Goal: Transaction & Acquisition: Purchase product/service

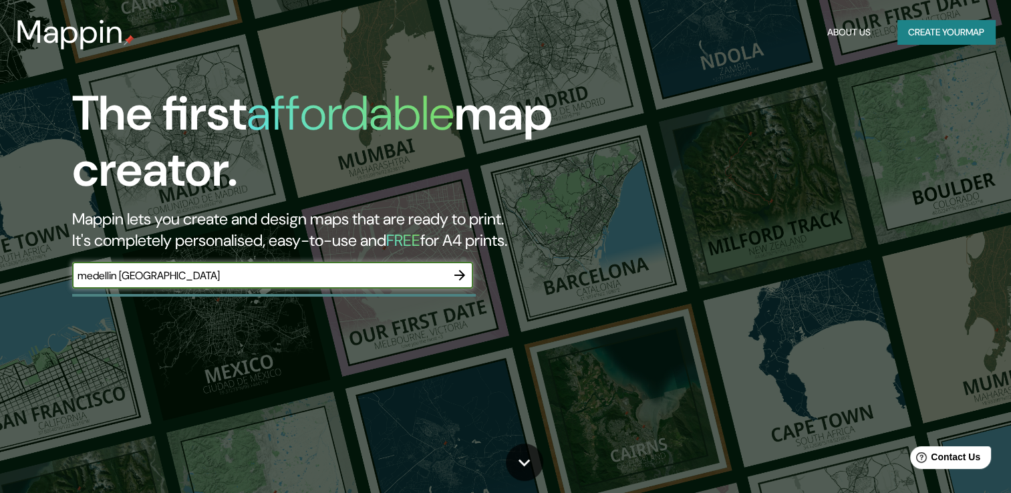
type input "medellin [GEOGRAPHIC_DATA]"
click at [460, 269] on icon "button" at bounding box center [460, 275] width 16 height 16
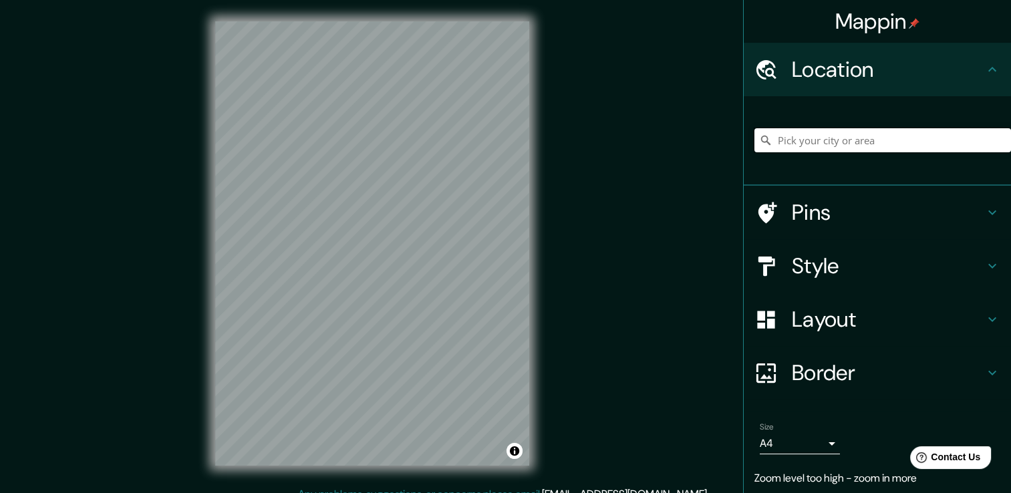
click at [841, 143] on input "Pick your city or area" at bounding box center [882, 140] width 257 height 24
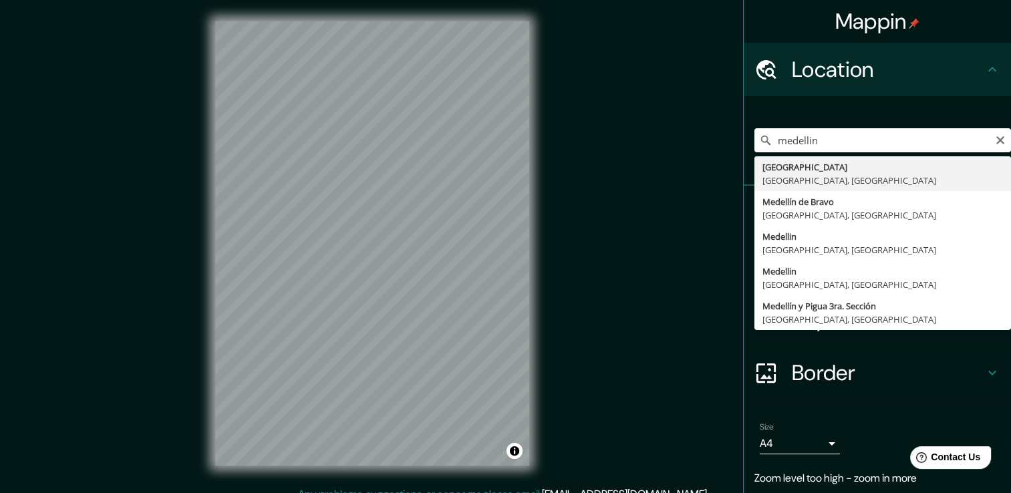
type input "[GEOGRAPHIC_DATA], [GEOGRAPHIC_DATA], [GEOGRAPHIC_DATA]"
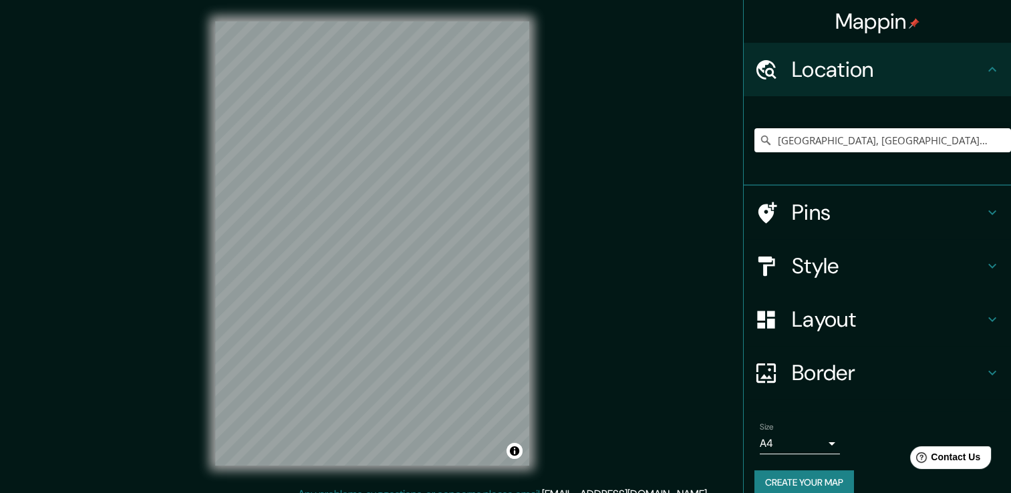
click at [965, 215] on h4 "Pins" at bounding box center [888, 212] width 192 height 27
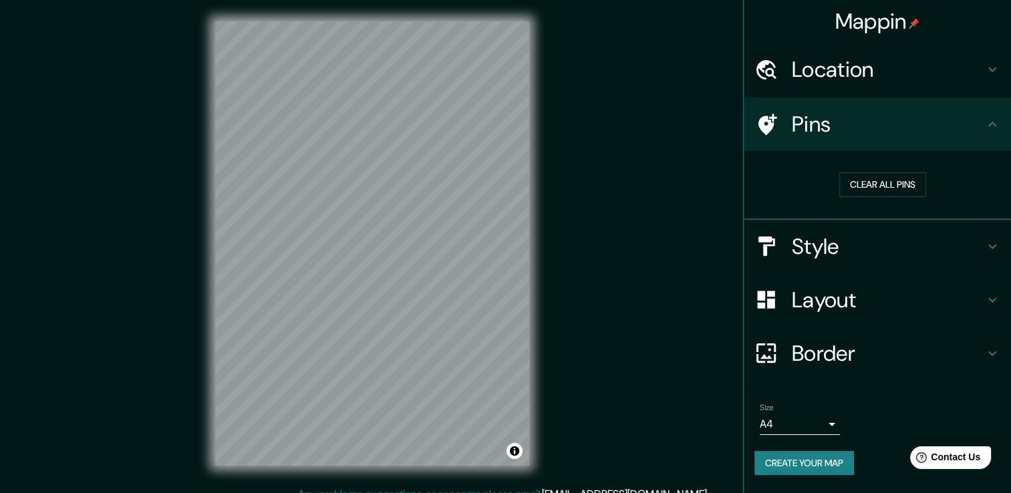
click at [992, 127] on icon at bounding box center [992, 124] width 16 height 16
click at [982, 247] on h4 "Style" at bounding box center [888, 246] width 192 height 27
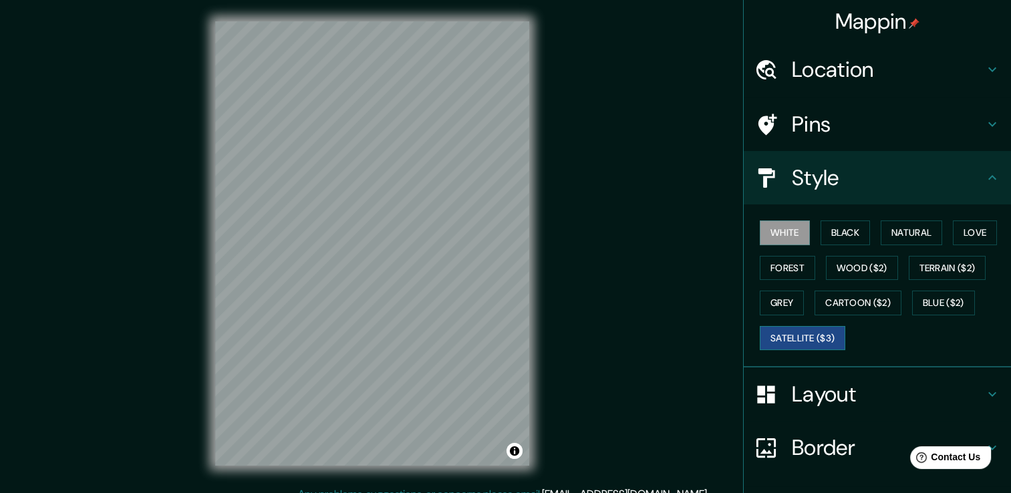
click at [779, 339] on button "Satellite ($3)" at bounding box center [803, 338] width 86 height 25
click at [778, 300] on button "Grey" at bounding box center [782, 303] width 44 height 25
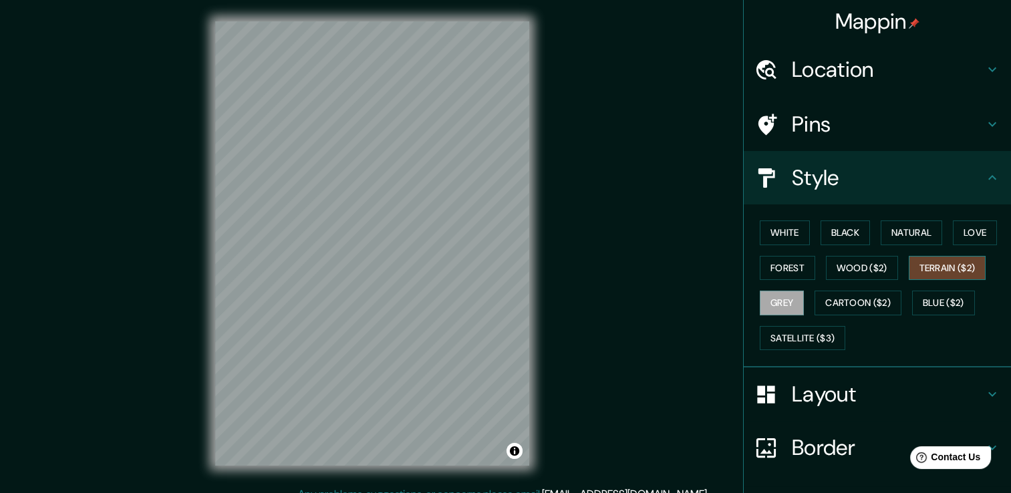
click at [926, 273] on button "Terrain ($2)" at bounding box center [948, 268] width 78 height 25
click at [777, 265] on button "Forest" at bounding box center [787, 268] width 55 height 25
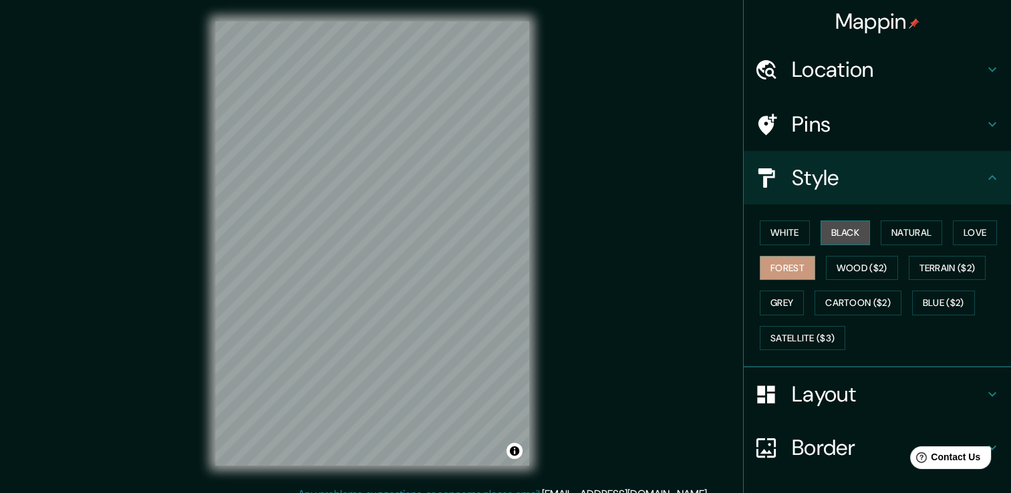
click at [835, 233] on button "Black" at bounding box center [846, 233] width 50 height 25
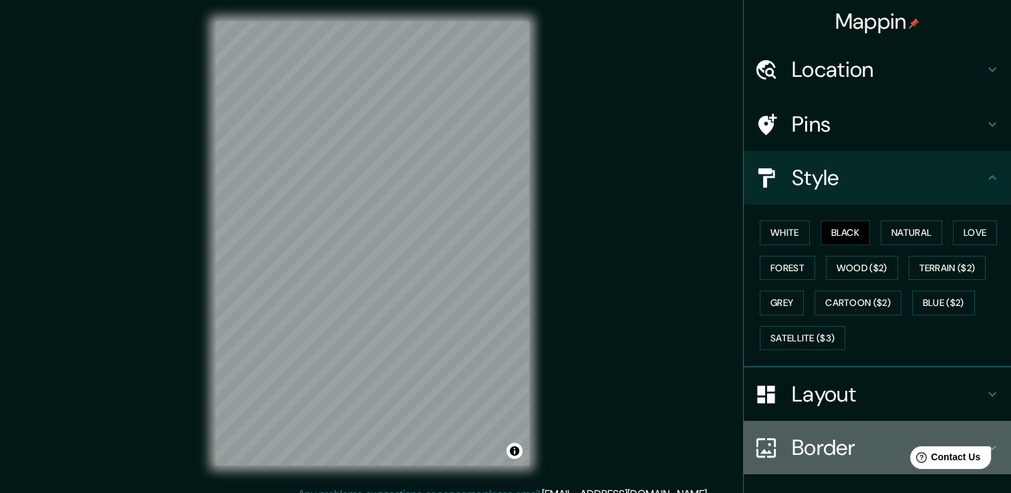
click at [805, 446] on h4 "Border" at bounding box center [888, 447] width 192 height 27
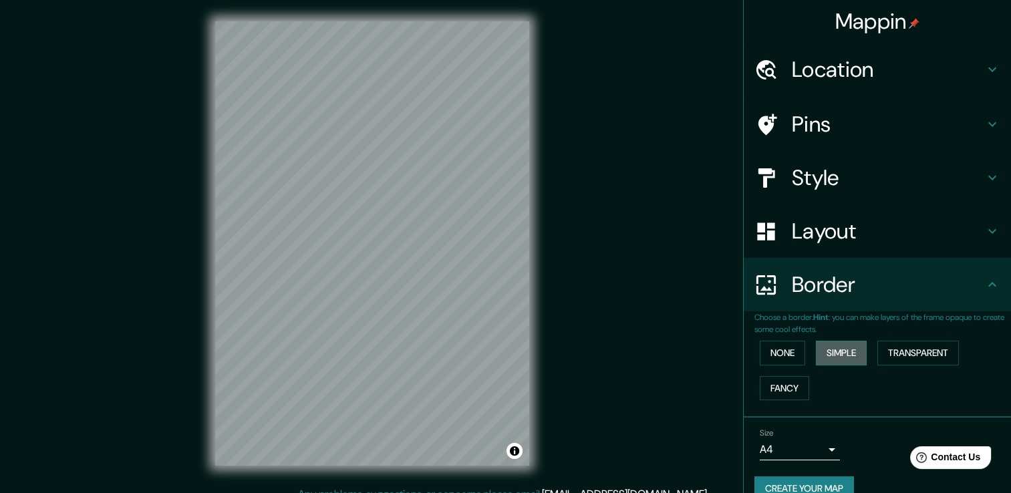
click at [829, 348] on button "Simple" at bounding box center [841, 353] width 51 height 25
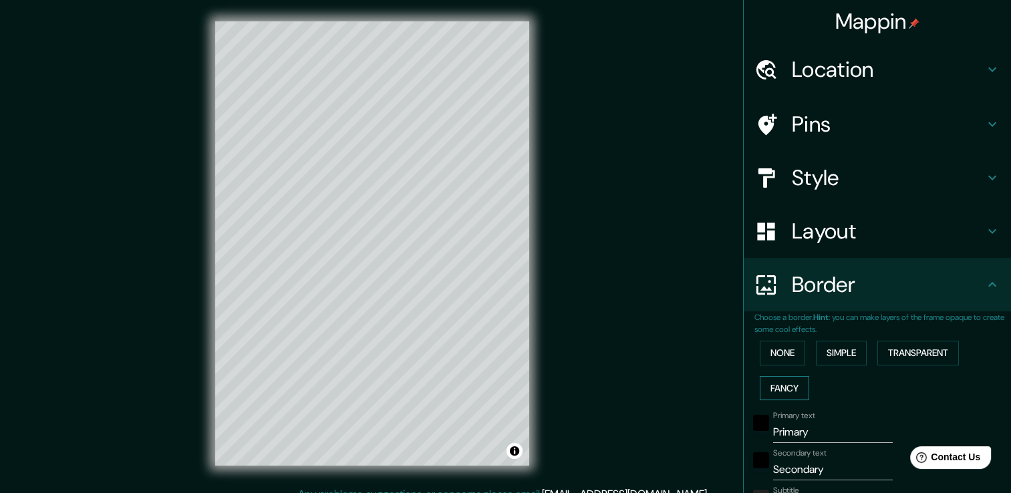
click at [784, 386] on button "Fancy" at bounding box center [784, 388] width 49 height 25
click at [909, 351] on button "Transparent" at bounding box center [918, 353] width 82 height 25
click at [771, 352] on button "None" at bounding box center [782, 353] width 45 height 25
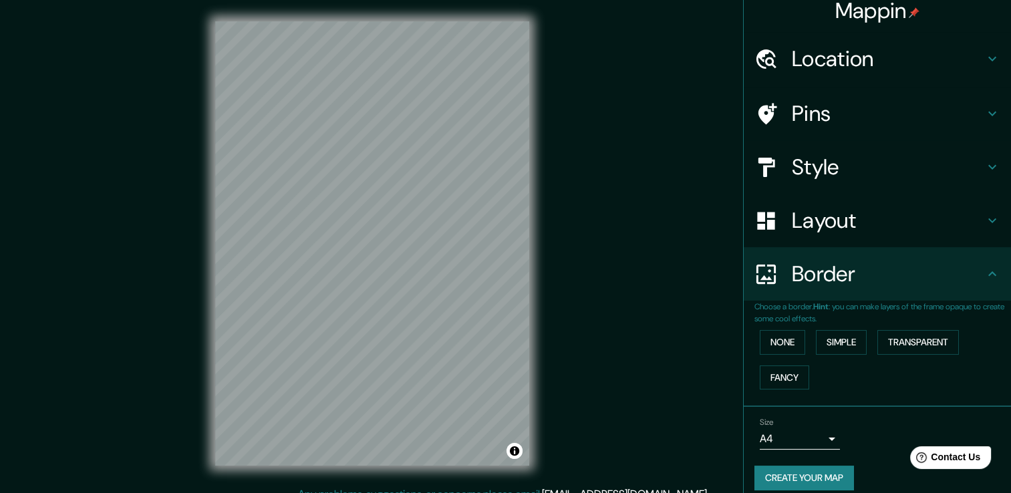
scroll to position [22, 0]
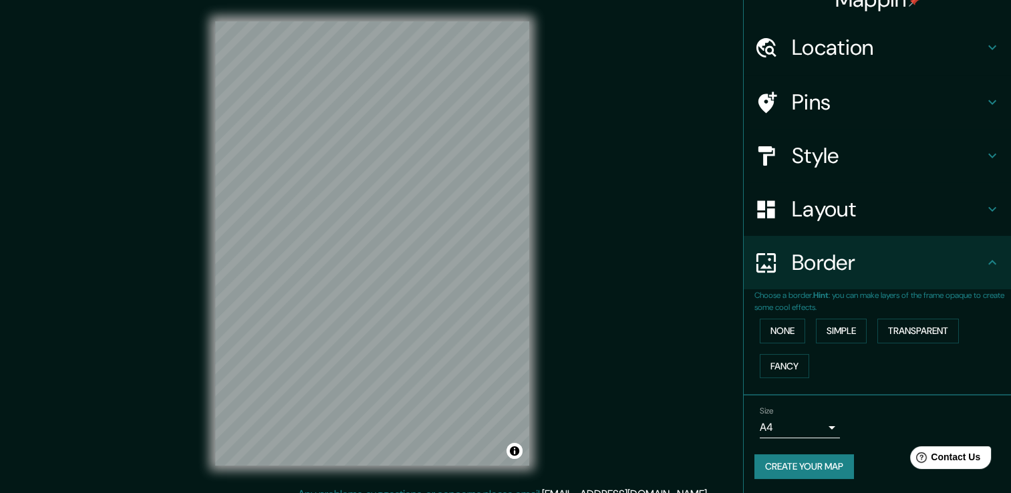
click at [811, 425] on body "Mappin Location [GEOGRAPHIC_DATA], [GEOGRAPHIC_DATA], [GEOGRAPHIC_DATA] Pins St…" at bounding box center [505, 246] width 1011 height 493
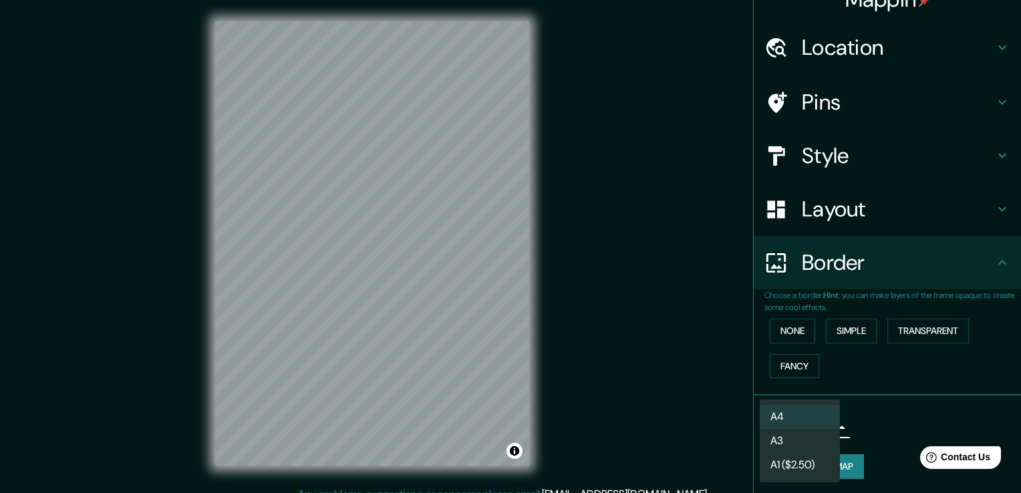
click at [877, 422] on div at bounding box center [510, 246] width 1021 height 493
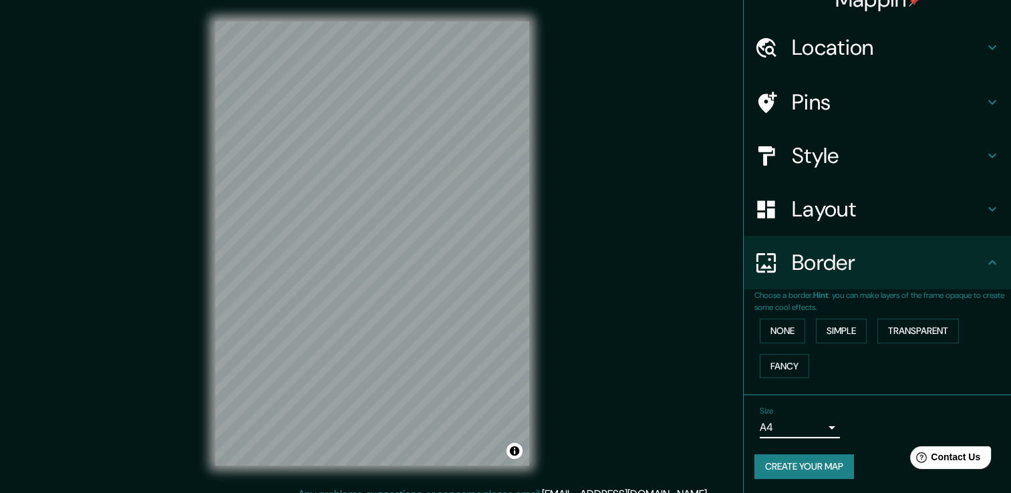
click at [823, 460] on button "Create your map" at bounding box center [804, 466] width 100 height 25
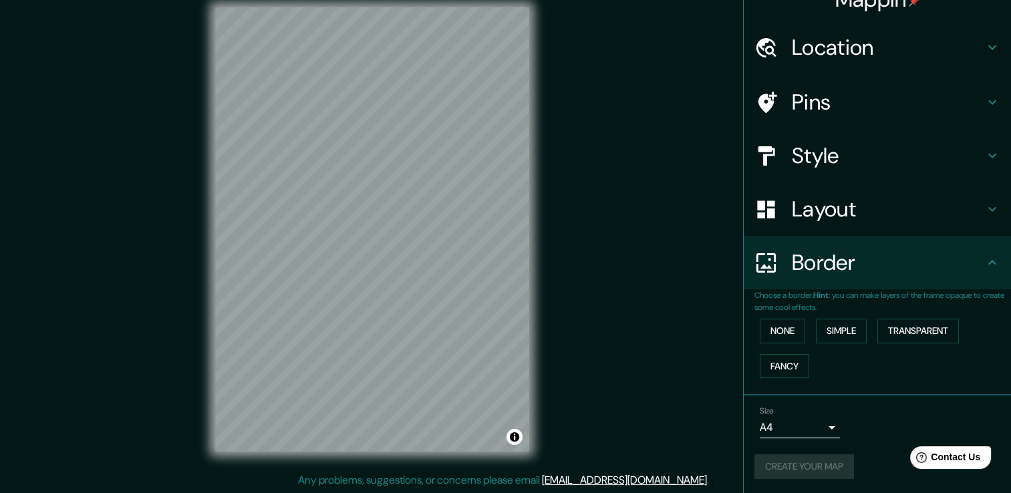
scroll to position [15, 0]
drag, startPoint x: 529, startPoint y: 360, endPoint x: 888, endPoint y: 144, distance: 418.8
click at [888, 144] on h4 "Style" at bounding box center [888, 155] width 192 height 27
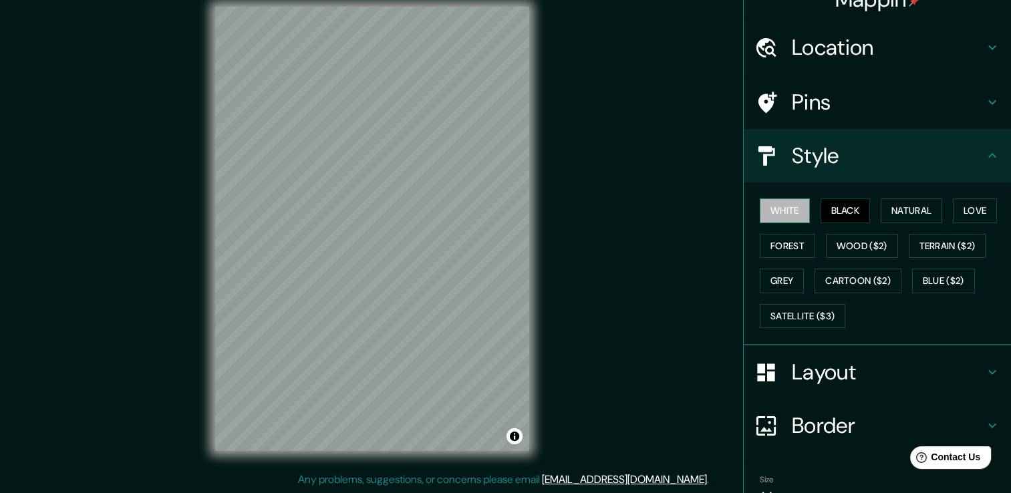
click at [761, 204] on button "White" at bounding box center [785, 210] width 50 height 25
click at [988, 100] on icon at bounding box center [992, 102] width 8 height 5
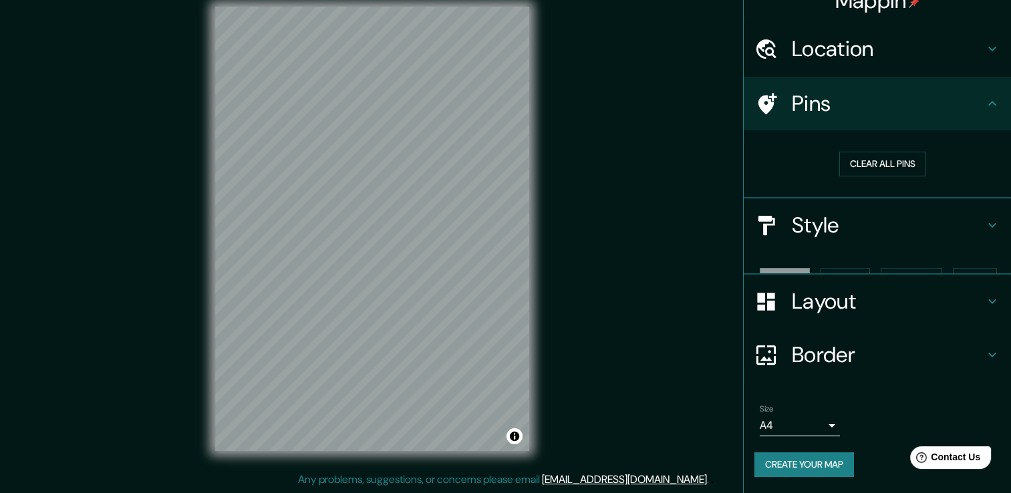
scroll to position [0, 0]
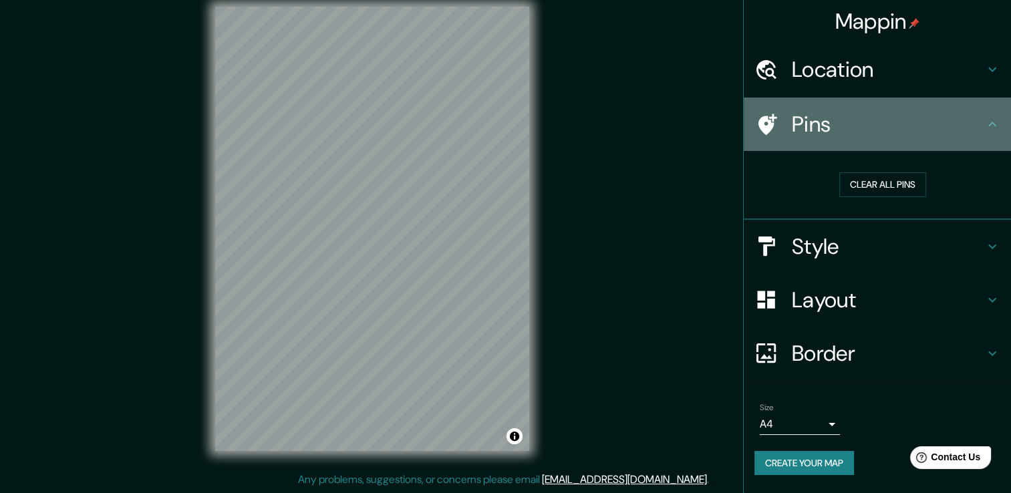
click at [986, 123] on icon at bounding box center [992, 124] width 16 height 16
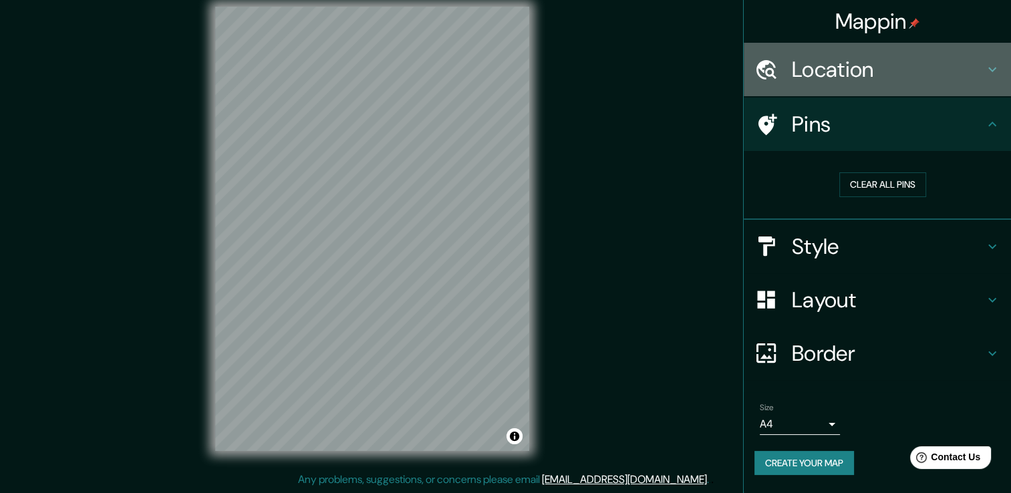
click at [996, 65] on icon at bounding box center [992, 69] width 16 height 16
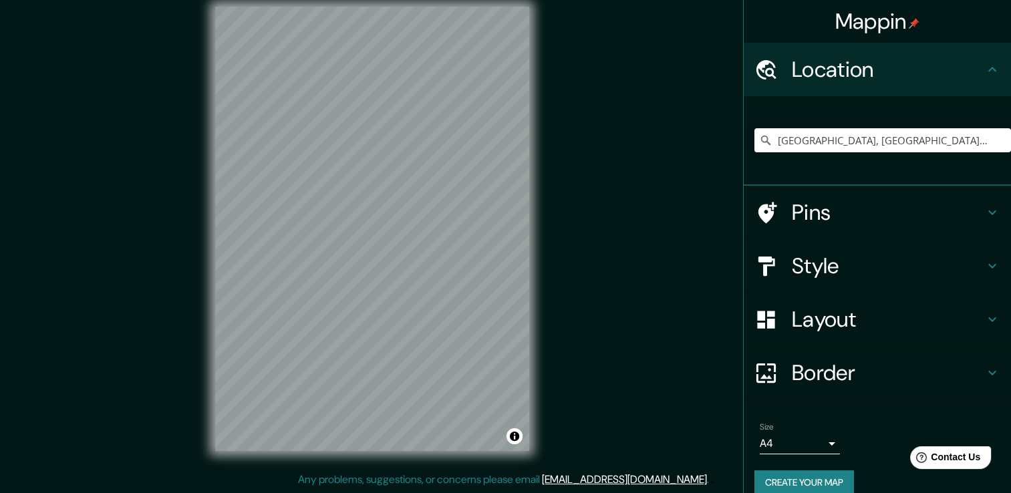
click at [984, 211] on icon at bounding box center [992, 212] width 16 height 16
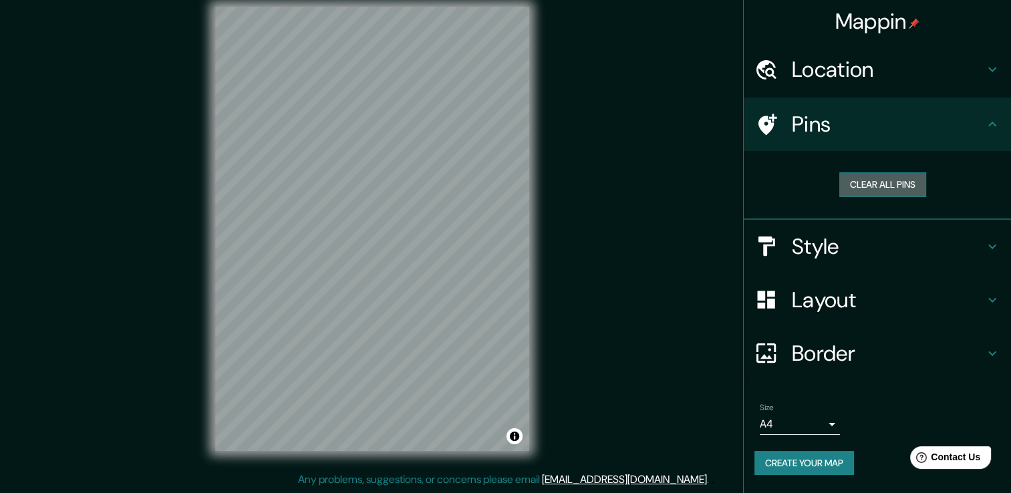
click at [879, 186] on button "Clear all pins" at bounding box center [882, 184] width 87 height 25
click at [856, 178] on button "Clear all pins" at bounding box center [882, 184] width 87 height 25
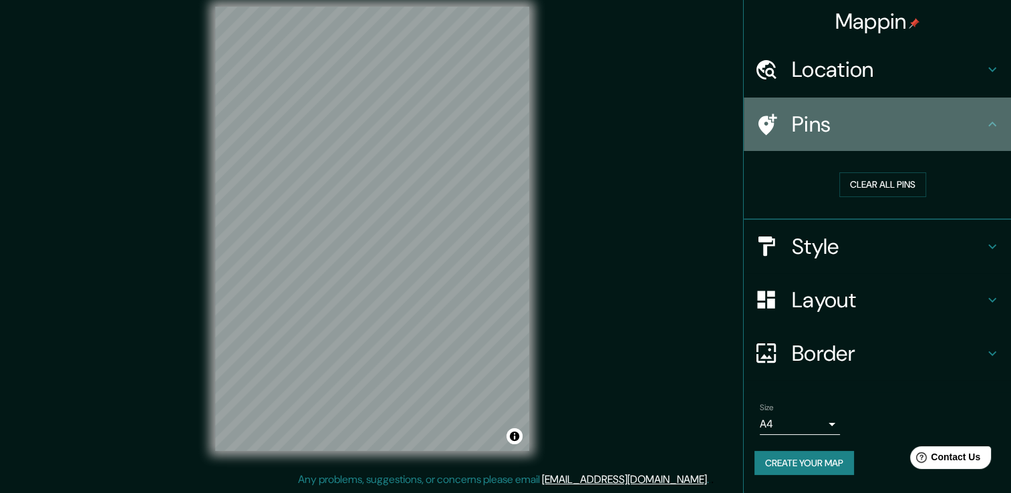
click at [768, 121] on icon at bounding box center [768, 124] width 19 height 21
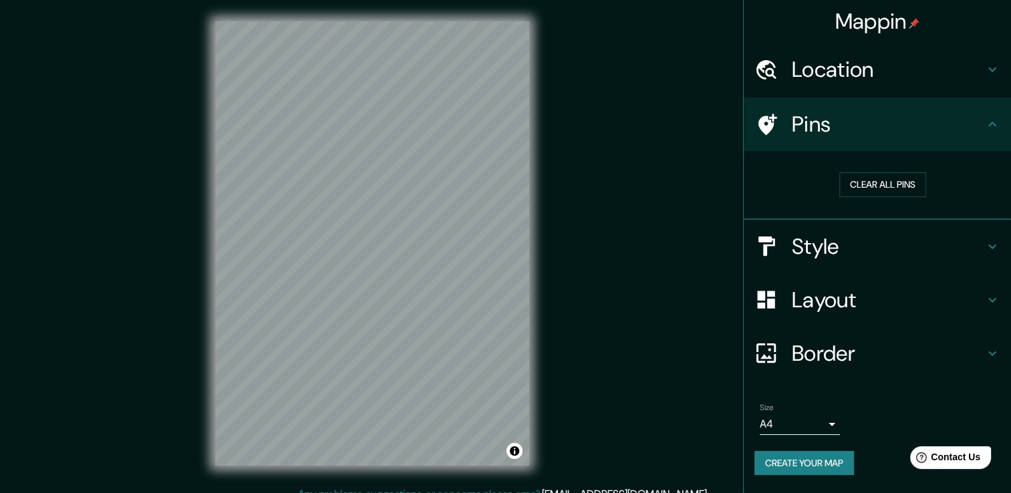
click at [902, 297] on h4 "Layout" at bounding box center [888, 300] width 192 height 27
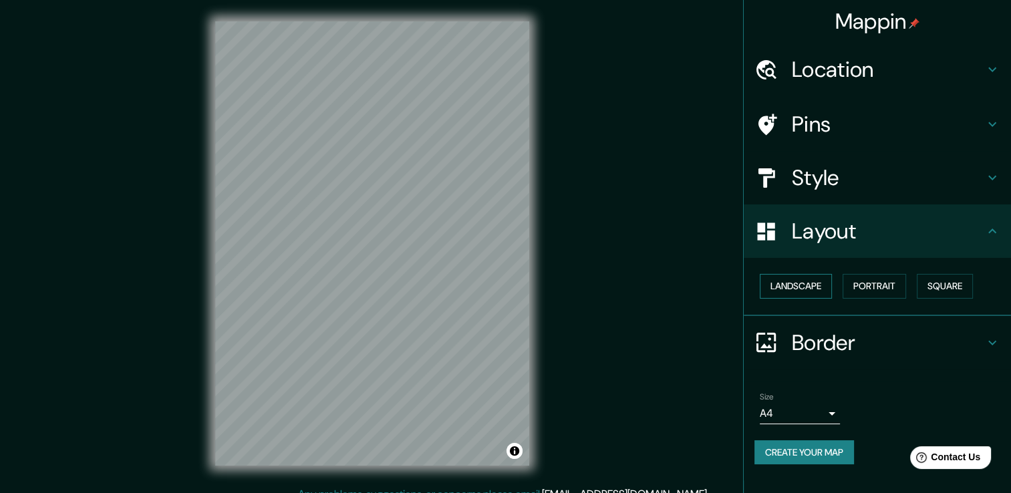
click at [785, 289] on button "Landscape" at bounding box center [796, 286] width 72 height 25
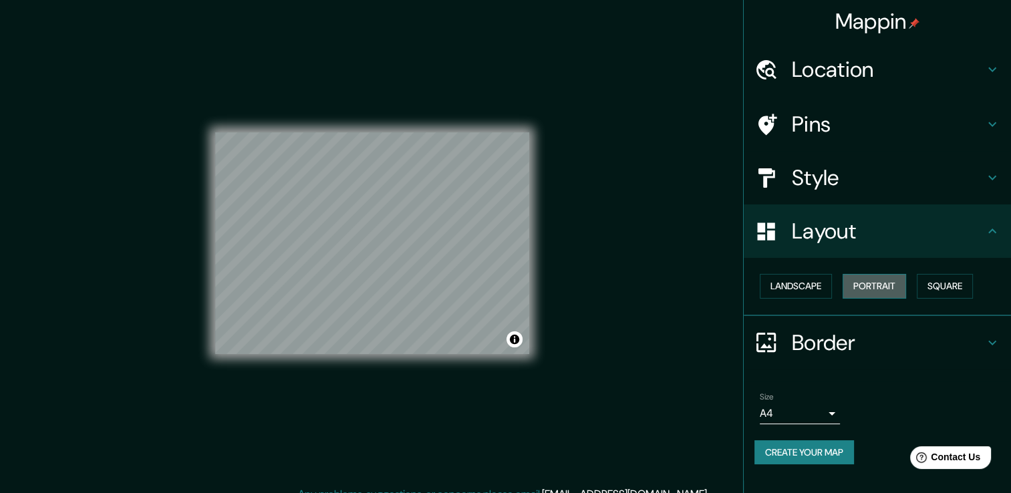
click at [867, 289] on button "Portrait" at bounding box center [874, 286] width 63 height 25
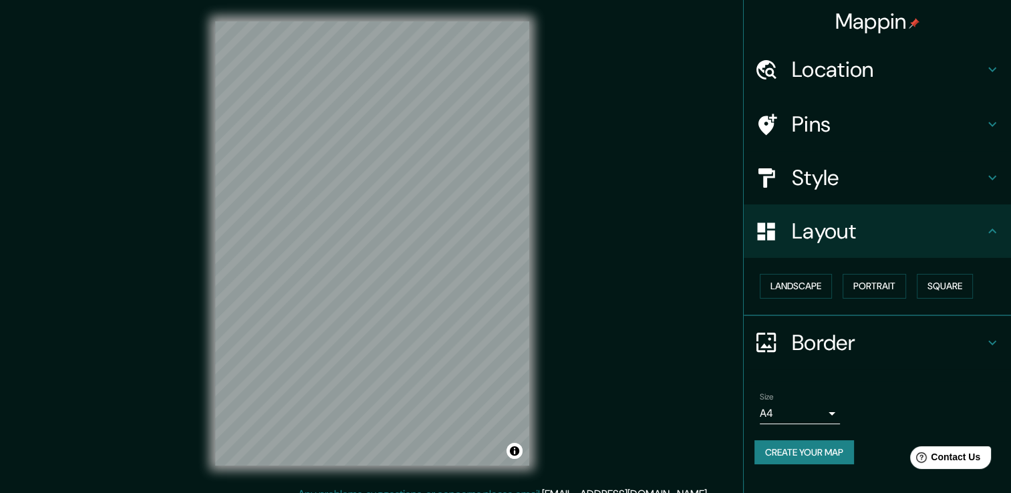
click at [984, 341] on h4 "Border" at bounding box center [888, 342] width 192 height 27
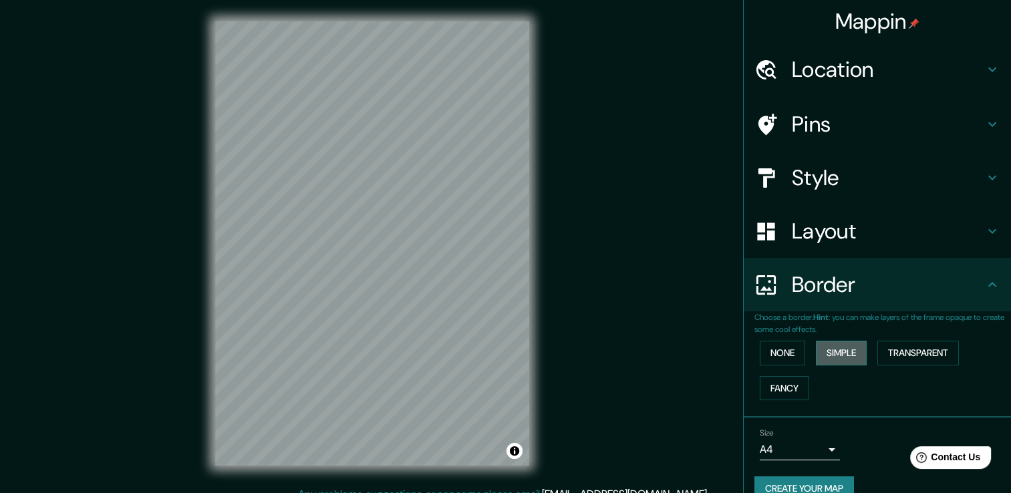
click at [834, 346] on button "Simple" at bounding box center [841, 353] width 51 height 25
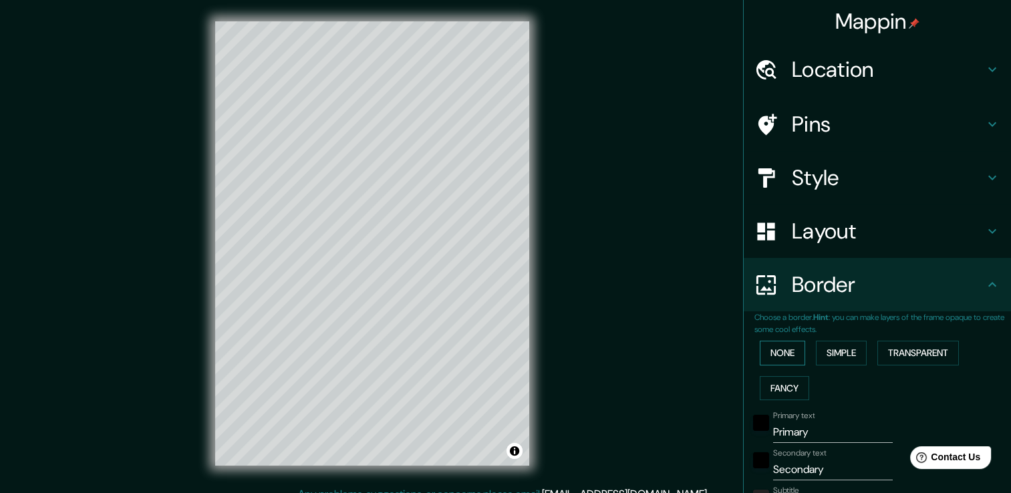
click at [776, 356] on button "None" at bounding box center [782, 353] width 45 height 25
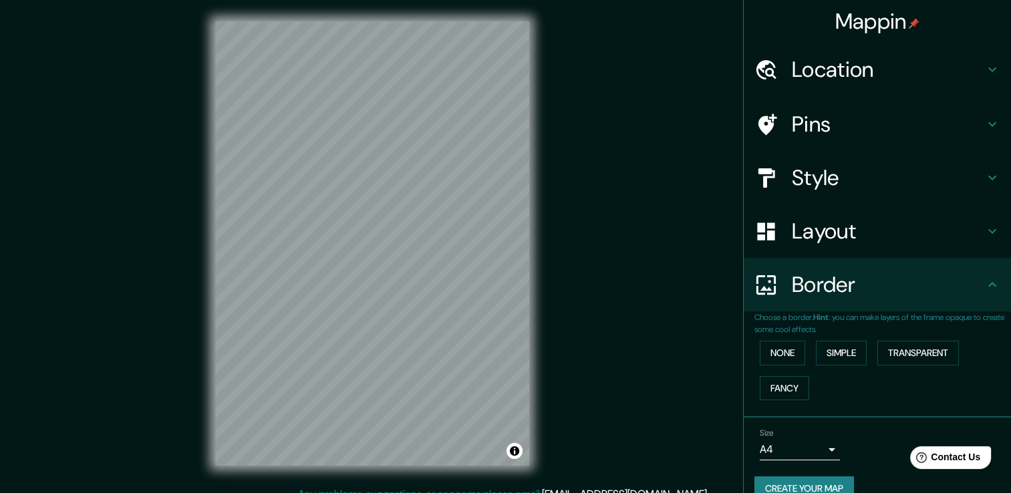
click at [861, 384] on div "None Simple Transparent Fancy" at bounding box center [882, 370] width 257 height 70
click at [791, 392] on button "Fancy" at bounding box center [784, 388] width 49 height 25
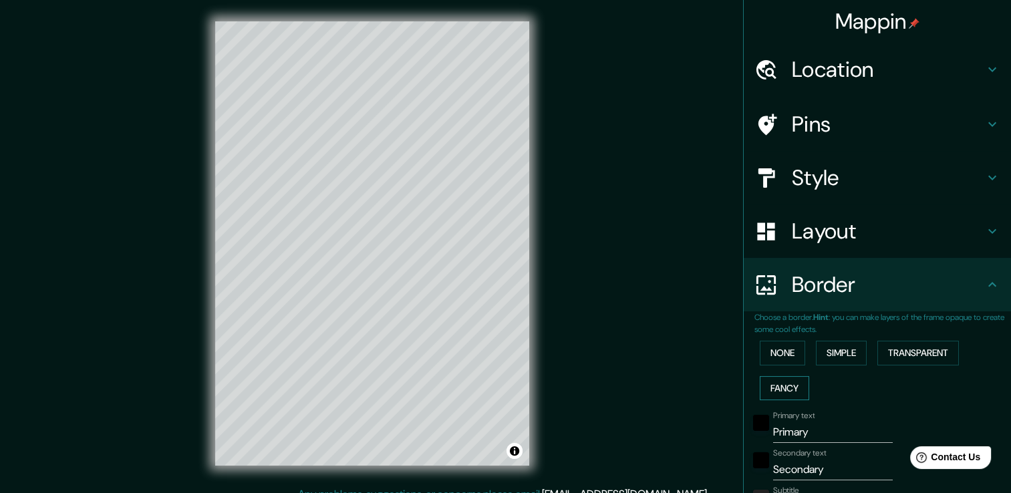
click at [792, 391] on button "Fancy" at bounding box center [784, 388] width 49 height 25
type input "38"
type input "19"
click at [782, 370] on div "None Simple Transparent Fancy" at bounding box center [882, 370] width 257 height 70
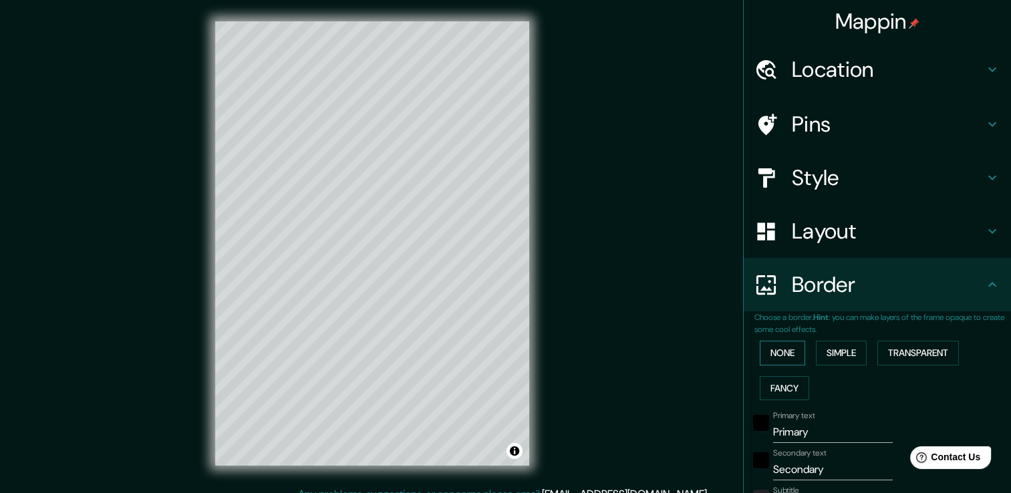
click at [777, 360] on button "None" at bounding box center [782, 353] width 45 height 25
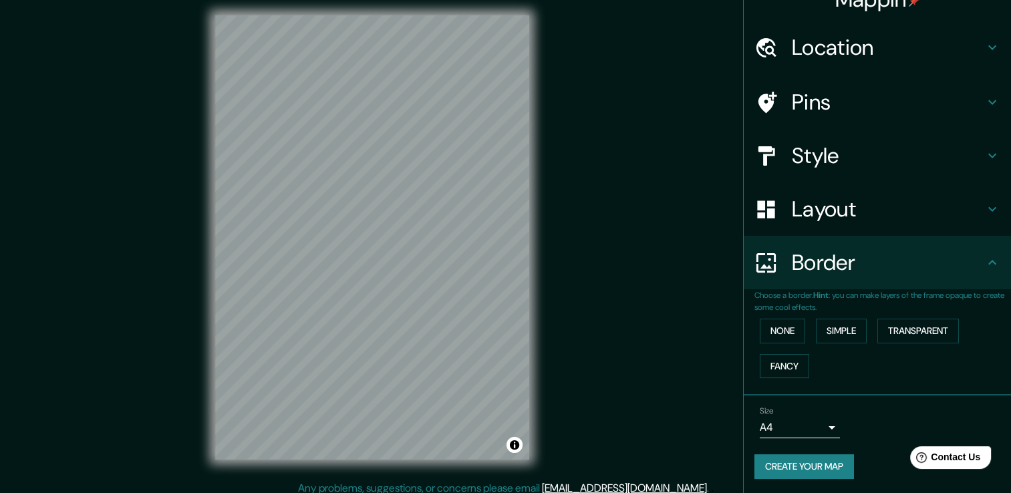
scroll to position [15, 0]
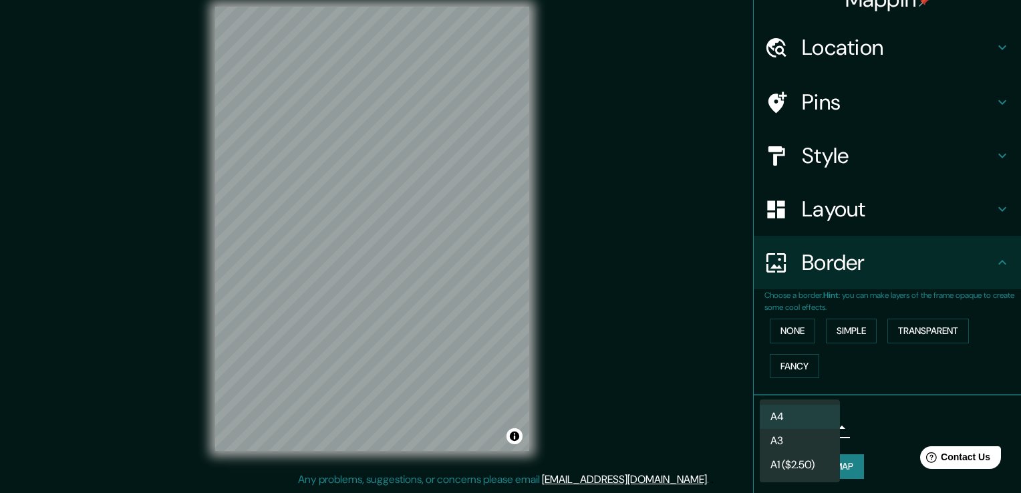
click at [827, 424] on body "Mappin Location [GEOGRAPHIC_DATA], [GEOGRAPHIC_DATA], [GEOGRAPHIC_DATA] Pins St…" at bounding box center [510, 231] width 1021 height 493
click at [791, 462] on li "A1 ($2.50)" at bounding box center [800, 465] width 80 height 24
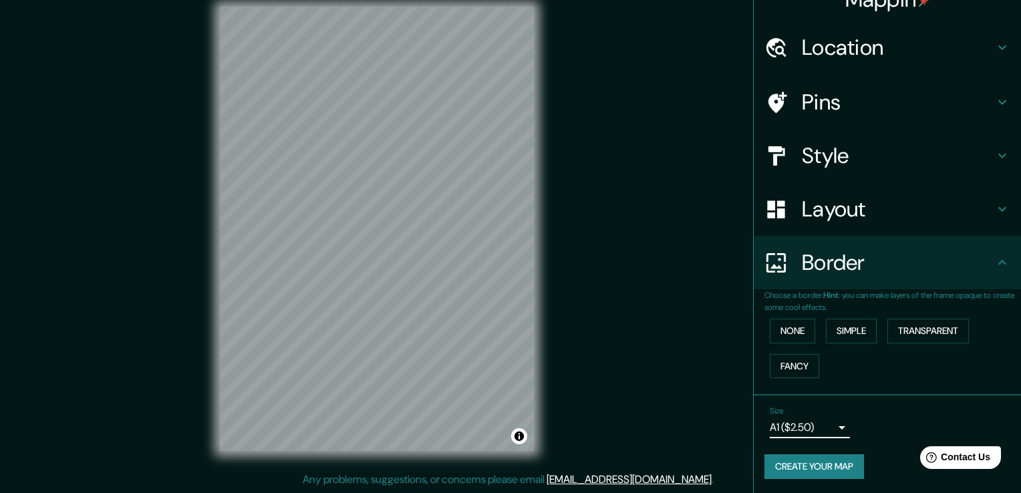
click at [827, 426] on body "Mappin Location [GEOGRAPHIC_DATA], [GEOGRAPHIC_DATA], [GEOGRAPHIC_DATA] Pins St…" at bounding box center [510, 231] width 1021 height 493
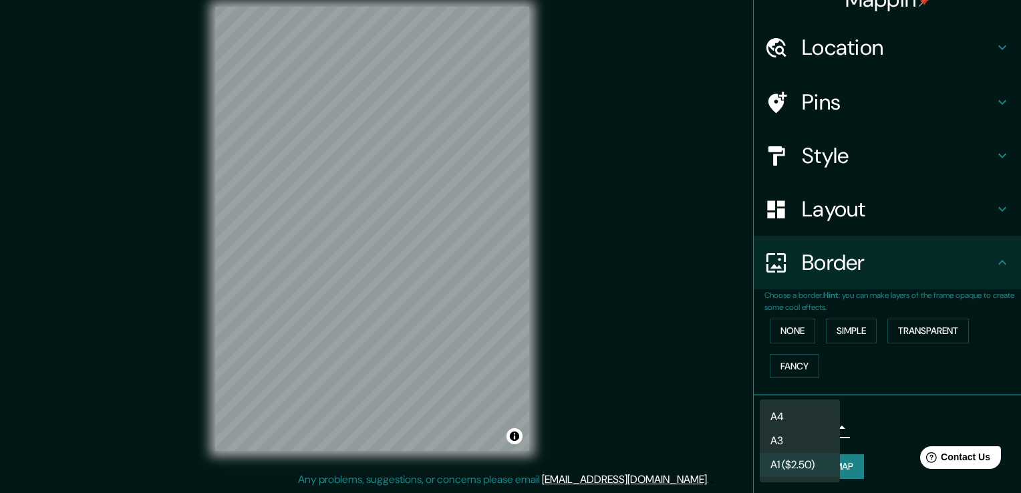
click at [789, 434] on li "A3" at bounding box center [800, 441] width 80 height 24
type input "a4"
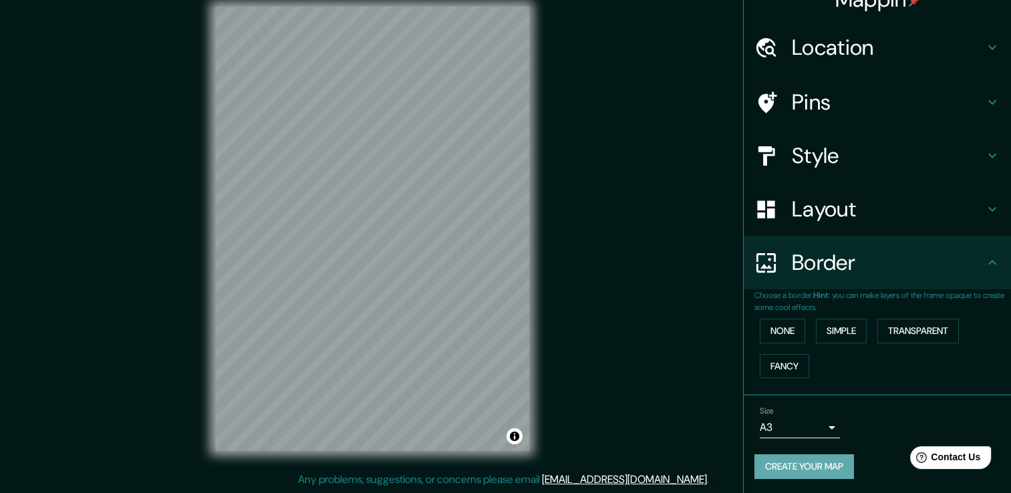
click at [789, 466] on button "Create your map" at bounding box center [804, 466] width 100 height 25
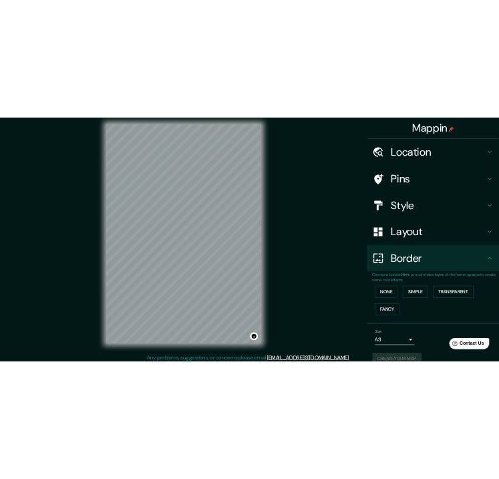
scroll to position [0, 0]
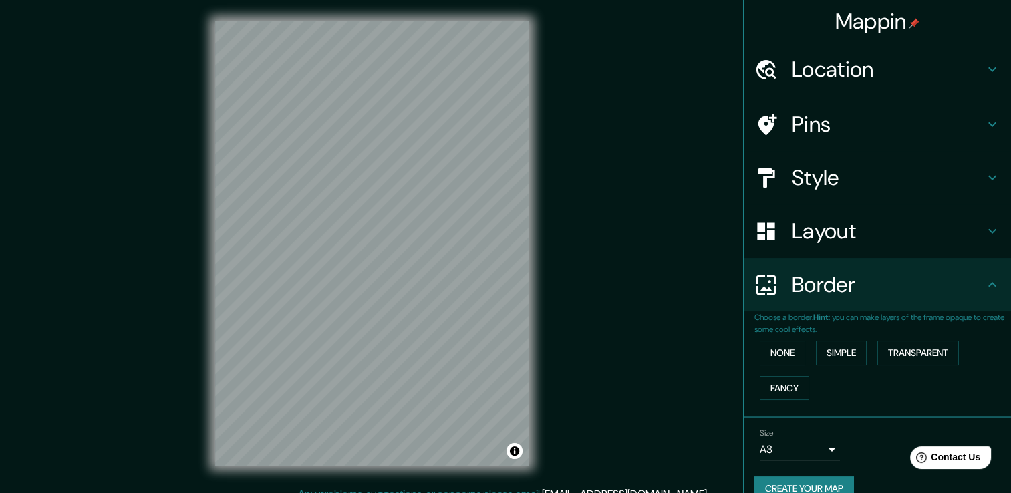
click at [874, 23] on h4 "Mappin" at bounding box center [877, 21] width 85 height 27
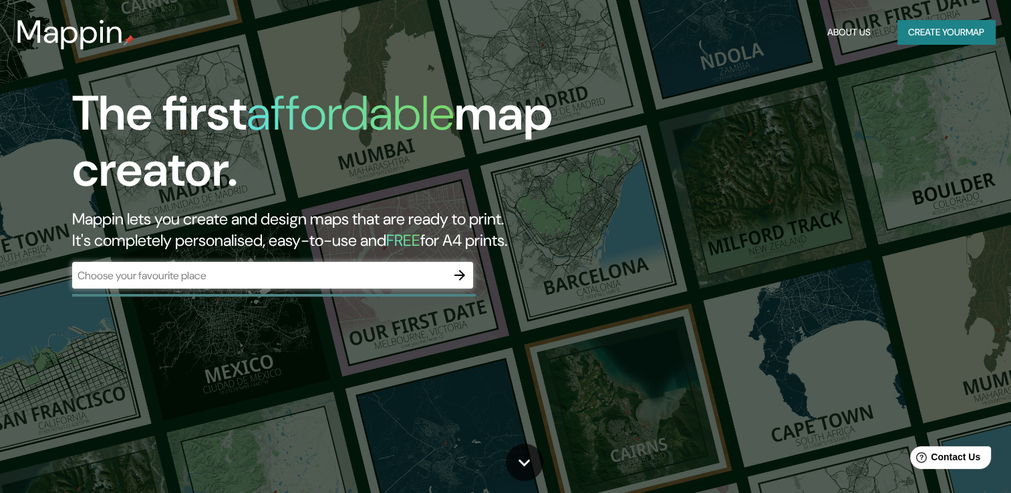
drag, startPoint x: 366, startPoint y: 10, endPoint x: 382, endPoint y: 2, distance: 17.9
click at [366, 11] on div "Mappin About Us Create your map" at bounding box center [505, 32] width 1011 height 43
